Goal: Transaction & Acquisition: Purchase product/service

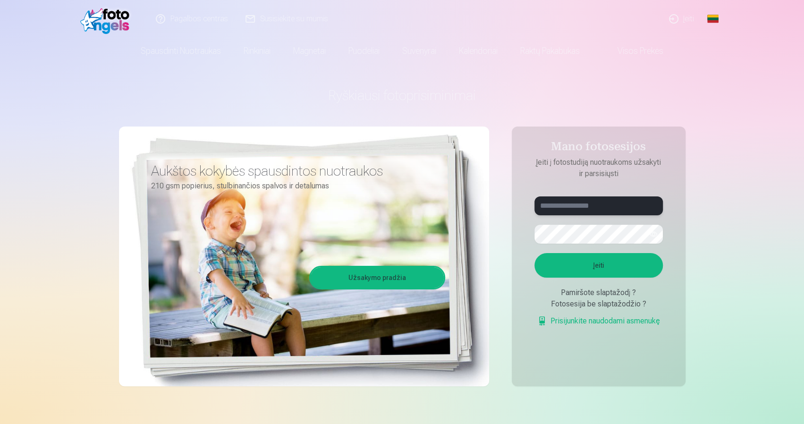
click at [572, 205] on input "text" at bounding box center [598, 205] width 128 height 19
click at [534, 253] on button "Įeiti" at bounding box center [598, 265] width 128 height 25
click at [586, 209] on input "*****" at bounding box center [598, 205] width 128 height 19
type input "**********"
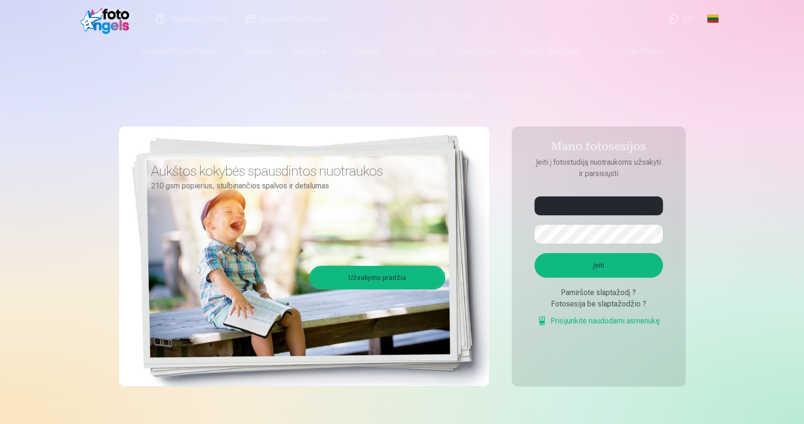
click at [652, 235] on button "button" at bounding box center [653, 234] width 18 height 18
click at [619, 261] on button "Įeiti" at bounding box center [598, 265] width 128 height 25
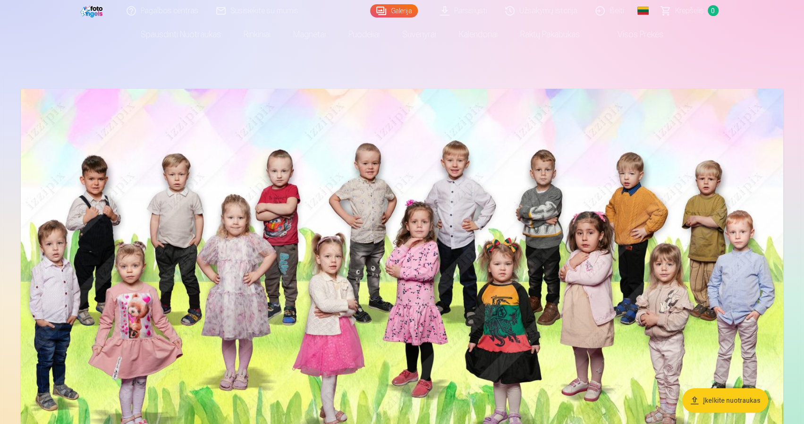
scroll to position [17, 0]
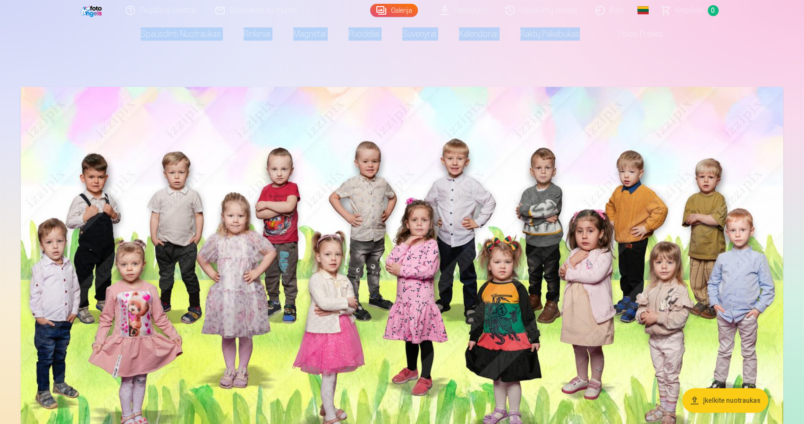
drag, startPoint x: 802, startPoint y: 10, endPoint x: 795, endPoint y: 32, distance: 23.1
click at [795, 32] on header "Pagalbos centras Susisiekite su mumis Galerija Parsisiųsti Užsakymų istorija Iš…" at bounding box center [402, 23] width 804 height 47
click at [754, 34] on nav "Spausdinti nuotraukas Aukštos kokybės spausdintos nuotraukos 210 gsm popierius,…" at bounding box center [402, 34] width 804 height 26
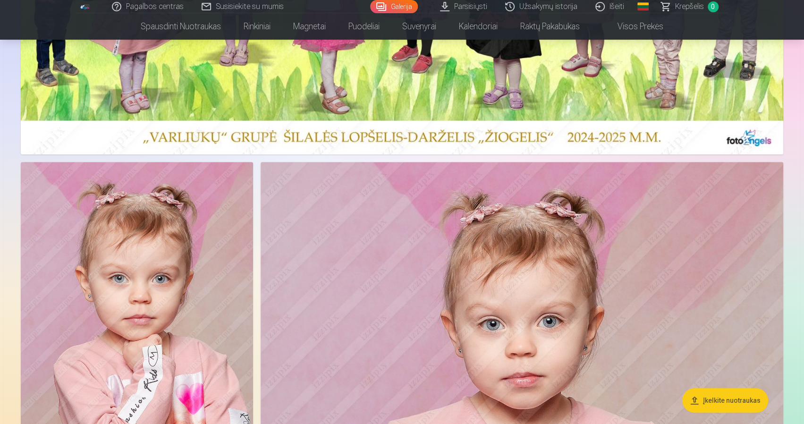
scroll to position [373, 0]
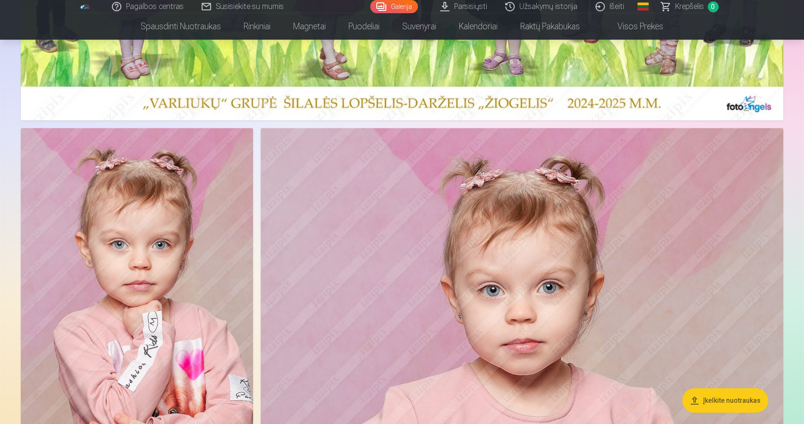
click at [802, 31] on nav "Spausdinti nuotraukas Aukštos kokybės spausdintos nuotraukos 210 gsm popierius,…" at bounding box center [402, 26] width 804 height 26
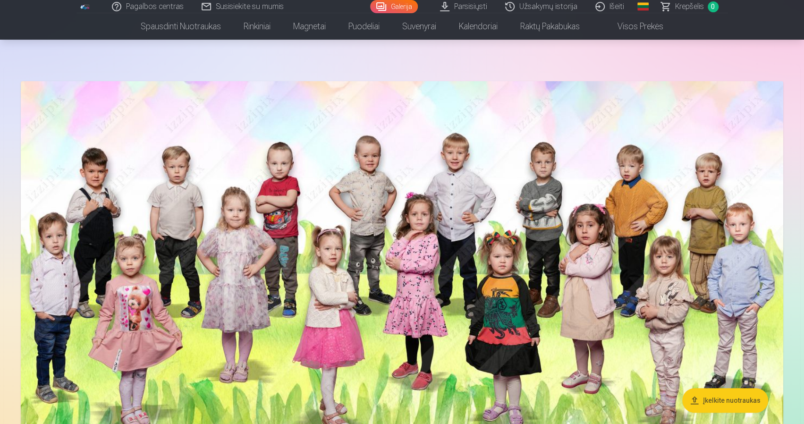
scroll to position [0, 0]
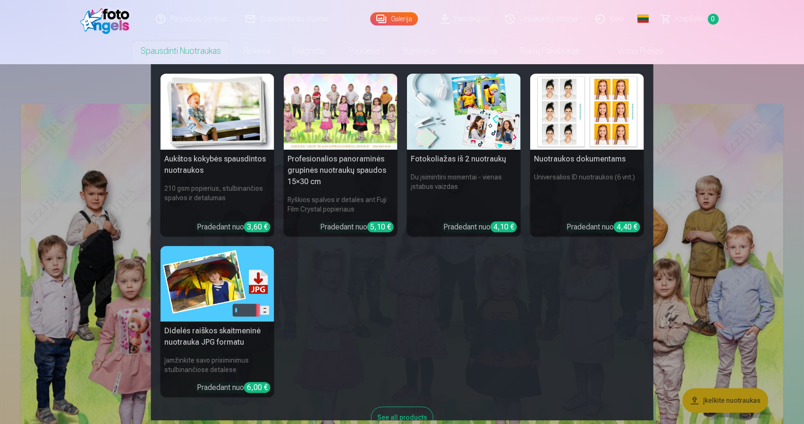
click at [306, 115] on div at bounding box center [341, 112] width 114 height 76
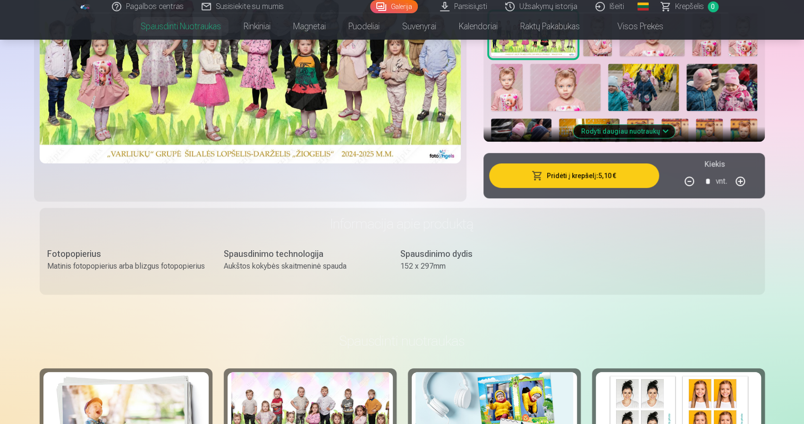
scroll to position [312, 0]
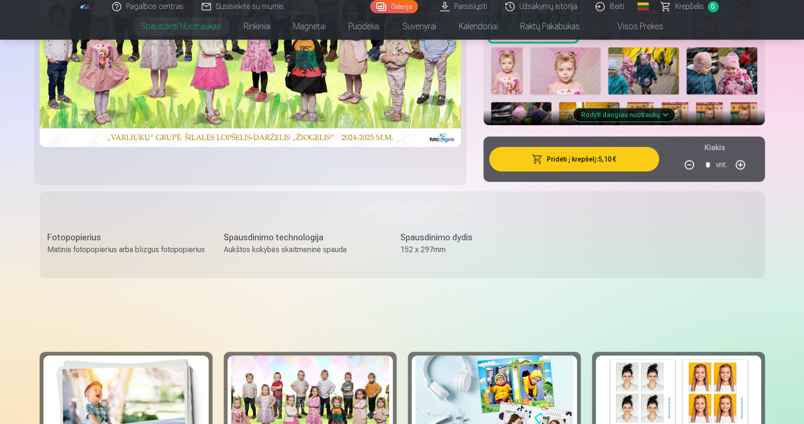
click at [623, 155] on button "Pridėti į krepšelį : 5,10 €" at bounding box center [573, 159] width 169 height 25
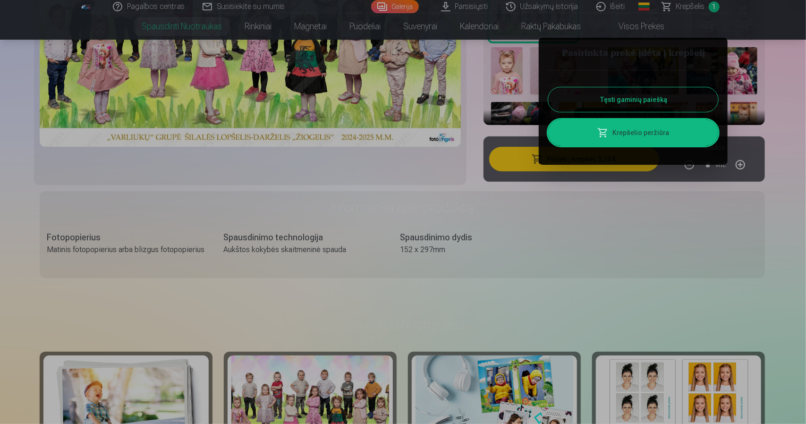
click at [644, 95] on button "Tęsti gaminių paiešką" at bounding box center [633, 99] width 170 height 25
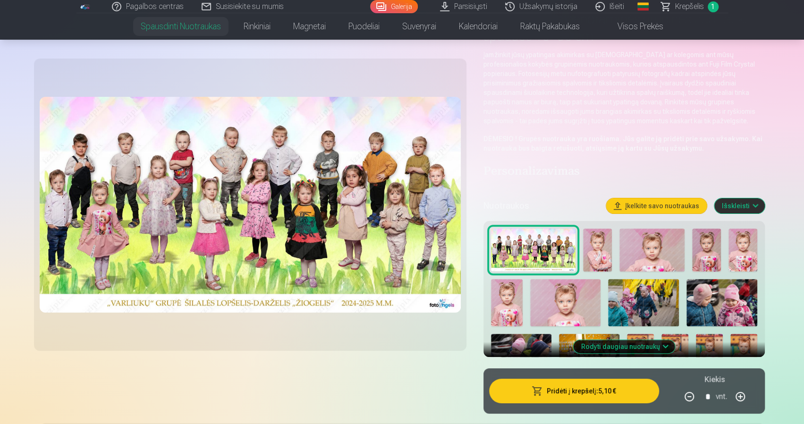
scroll to position [77, 0]
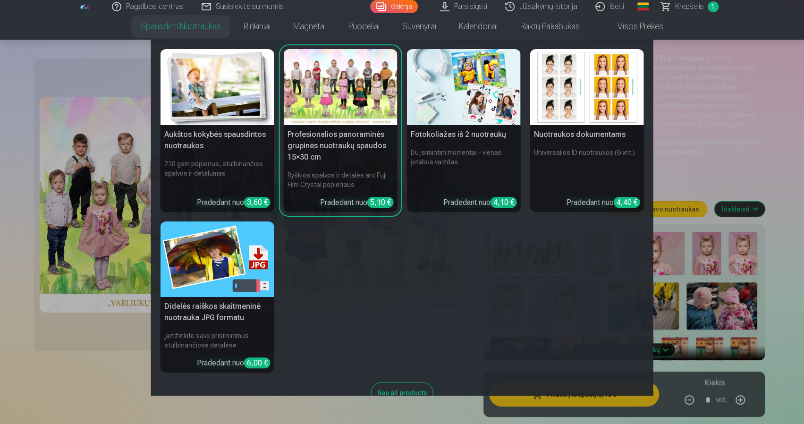
click at [247, 88] on img at bounding box center [217, 87] width 114 height 76
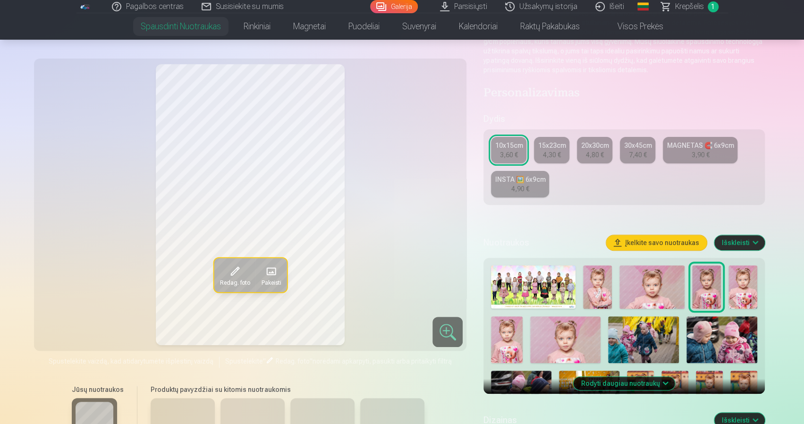
scroll to position [143, 0]
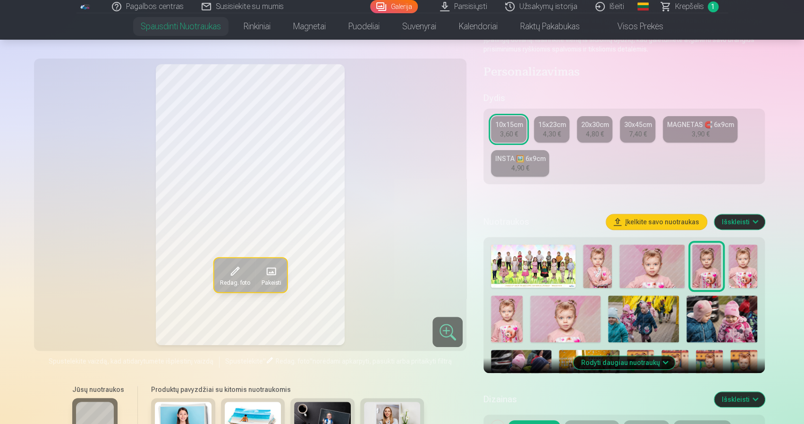
click at [597, 256] on img at bounding box center [597, 265] width 29 height 43
click at [642, 262] on img at bounding box center [651, 265] width 65 height 43
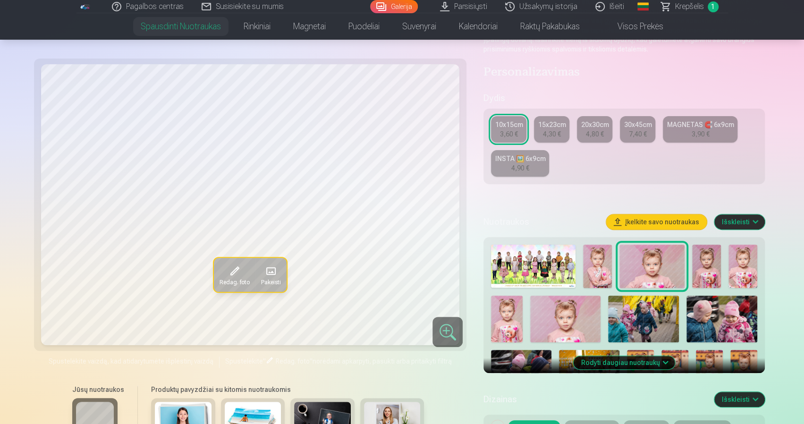
click at [705, 267] on img at bounding box center [706, 265] width 29 height 43
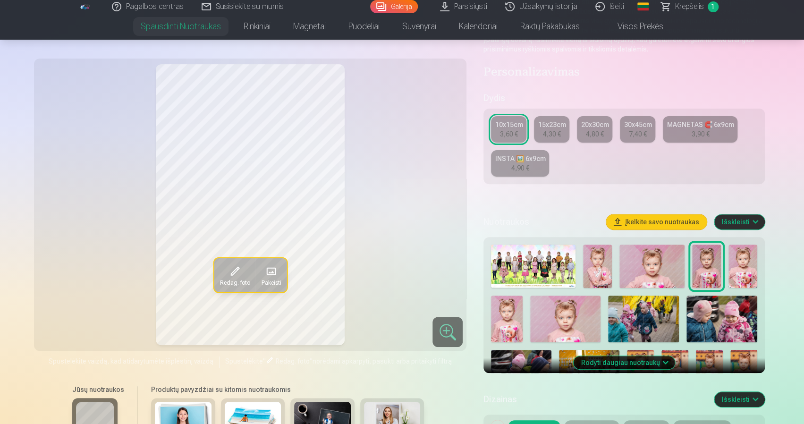
click at [740, 268] on img at bounding box center [742, 265] width 29 height 43
click at [515, 317] on img at bounding box center [506, 318] width 31 height 47
click at [549, 314] on img at bounding box center [565, 318] width 71 height 47
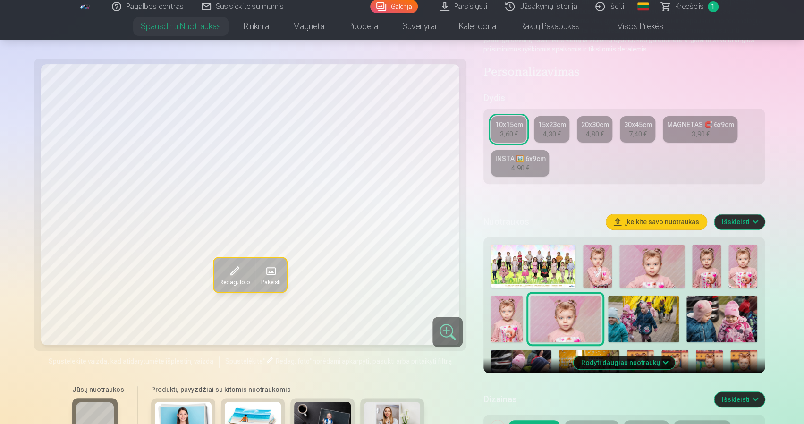
click at [595, 271] on img at bounding box center [597, 265] width 29 height 43
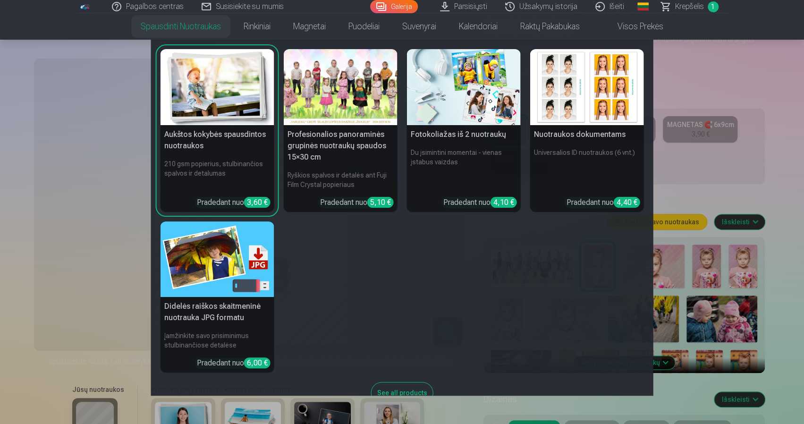
click at [472, 82] on img at bounding box center [464, 87] width 114 height 76
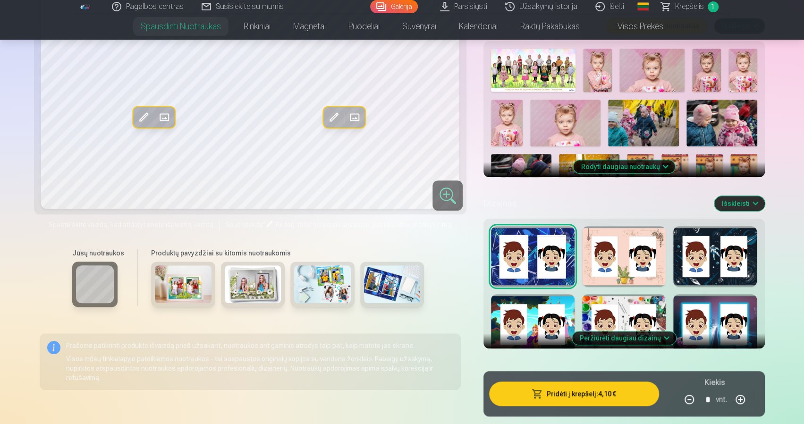
scroll to position [308, 0]
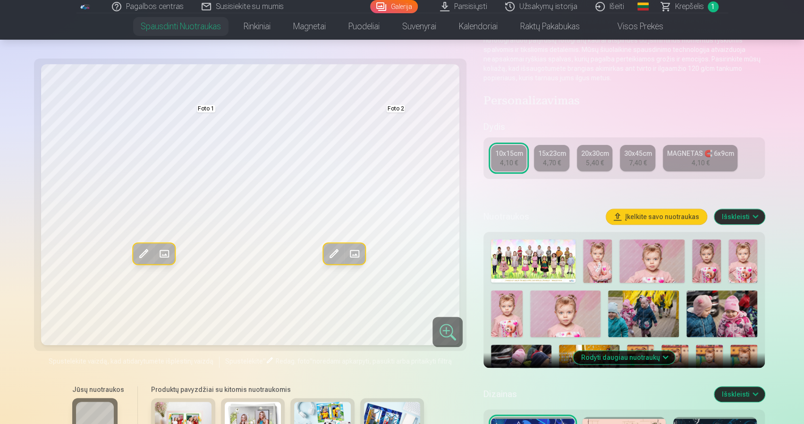
scroll to position [0, 0]
